Goal: Use online tool/utility: Utilize a website feature to perform a specific function

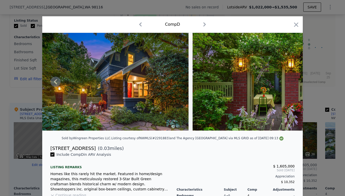
scroll to position [0, 5146]
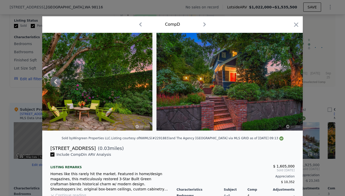
type input "2"
type input "4"
type input "1"
type input "1320"
type input "2340"
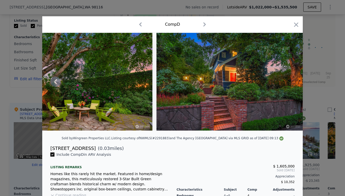
type input "3700"
type input "7900"
checkbox input "false"
checkbox input "true"
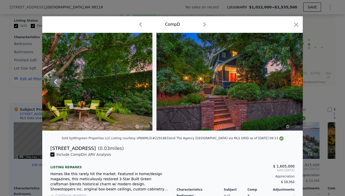
type input "$ 1,022,000"
type input "$ 30,001"
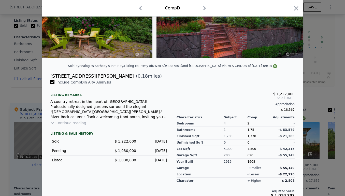
scroll to position [0, 0]
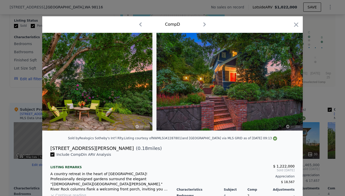
click at [30, 98] on div at bounding box center [172, 98] width 345 height 196
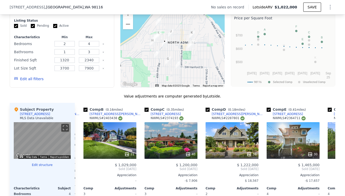
click at [329, 8] on icon "Show Options" at bounding box center [330, 7] width 6 height 6
click at [321, 21] on div "Edit Structure" at bounding box center [306, 20] width 57 height 10
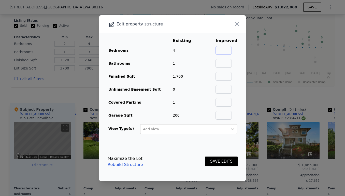
click at [228, 49] on input "text" at bounding box center [223, 50] width 16 height 9
type input "4"
type input "1.5"
type input "1700"
type input "900"
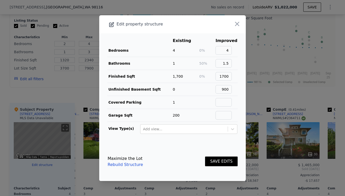
click at [225, 160] on button "SAVE EDITS" at bounding box center [221, 161] width 33 height 10
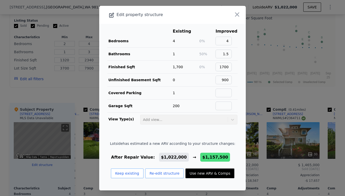
click at [221, 171] on button "Use new ARV & Comps" at bounding box center [209, 173] width 49 height 10
type input "1459"
type input "2360"
type input "$ 1,157,500"
type input "$ 155,546"
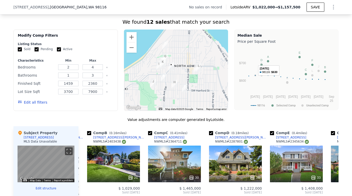
scroll to position [540, 0]
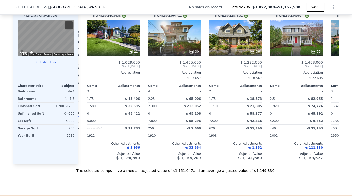
type input "1320"
type input "2340"
type input "$ 1,022,000"
type input "$ 30,001"
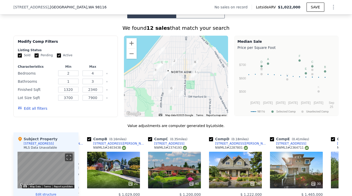
scroll to position [379, 0]
